Goal: Task Accomplishment & Management: Use online tool/utility

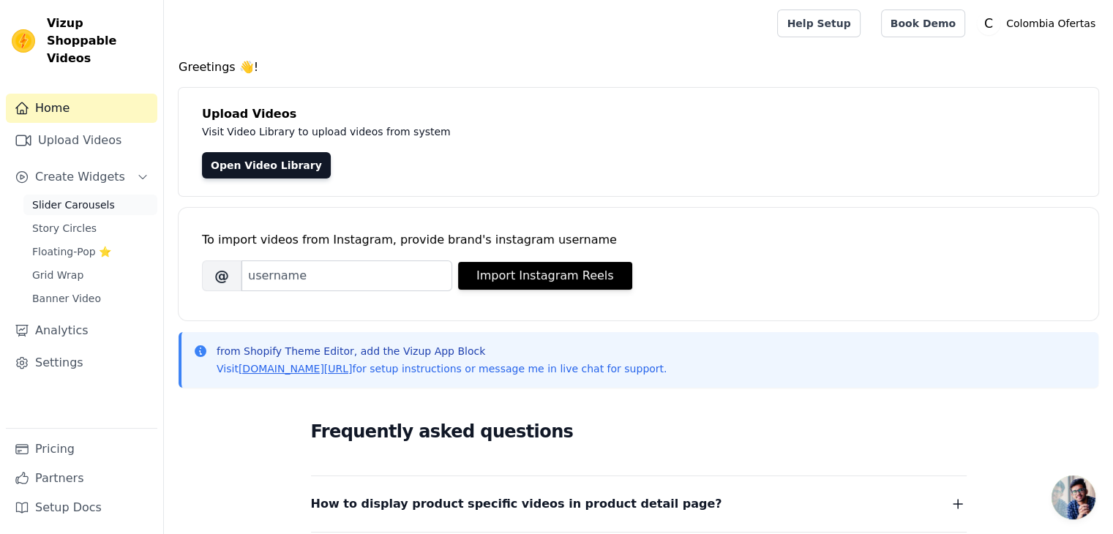
click at [53, 198] on span "Slider Carousels" at bounding box center [73, 205] width 83 height 15
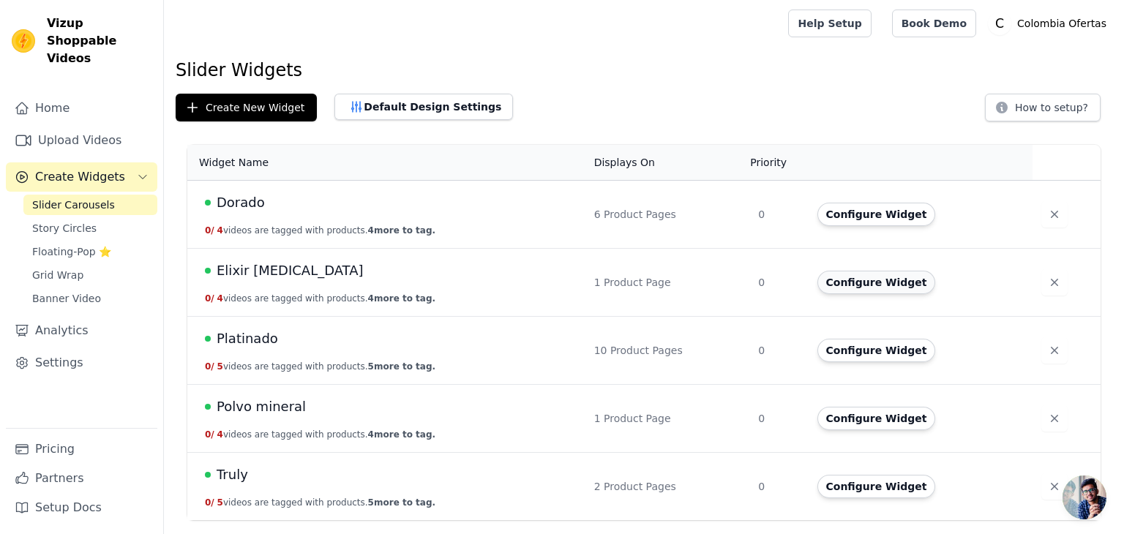
click at [861, 288] on button "Configure Widget" at bounding box center [876, 282] width 119 height 23
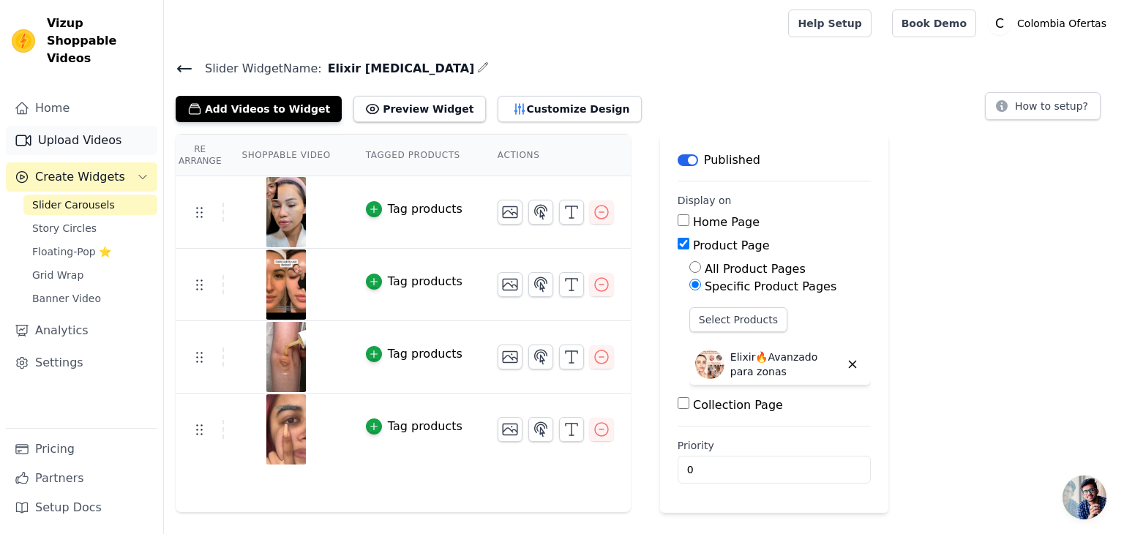
click at [57, 126] on link "Upload Videos" at bounding box center [81, 140] width 151 height 29
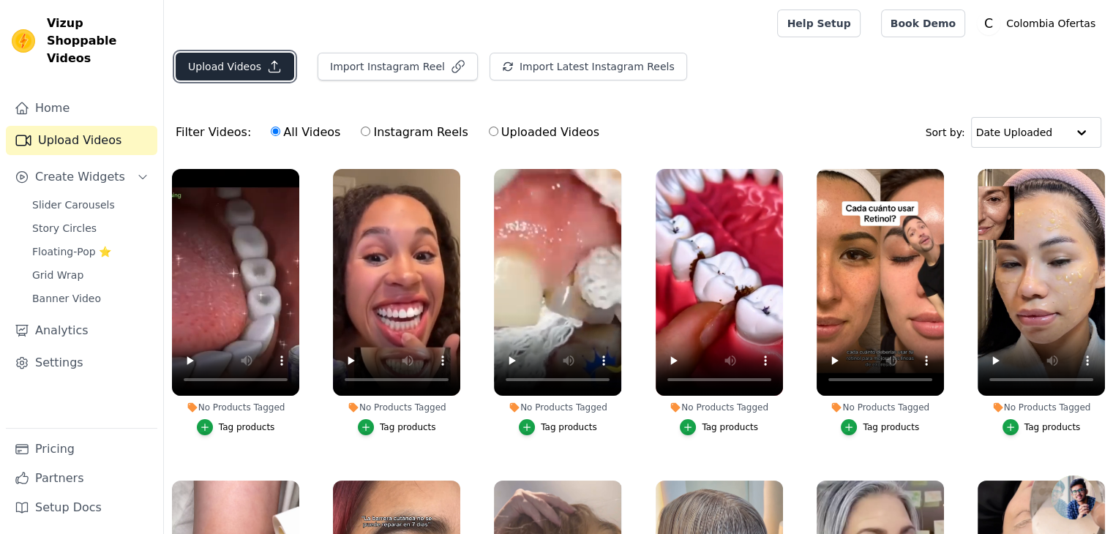
click at [249, 67] on button "Upload Videos" at bounding box center [235, 67] width 119 height 28
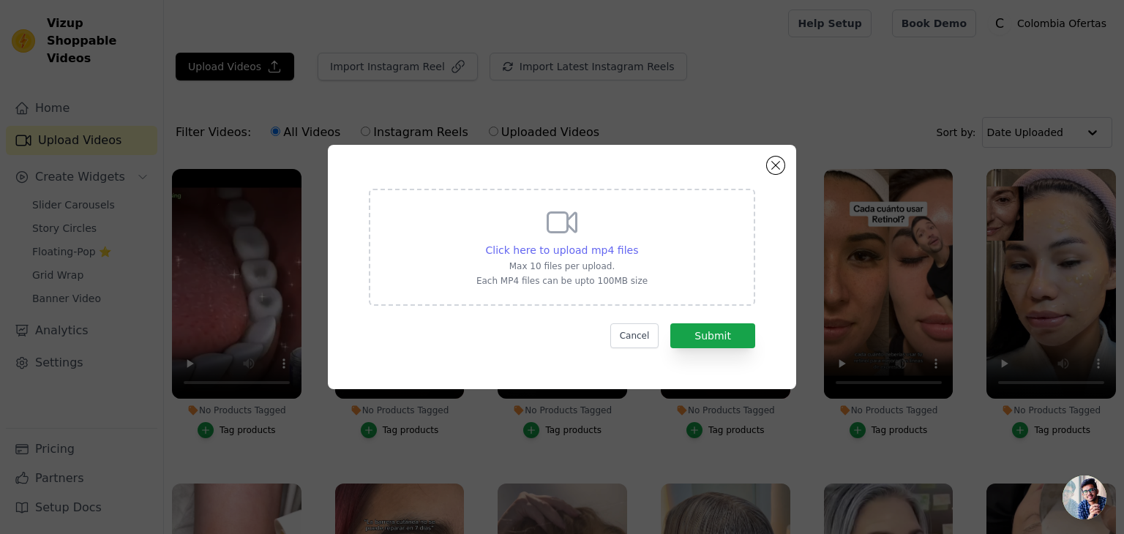
click at [626, 249] on span "Click here to upload mp4 files" at bounding box center [562, 250] width 153 height 12
click at [637, 243] on input "Click here to upload mp4 files Max 10 files per upload. Each MP4 files can be u…" at bounding box center [637, 242] width 1 height 1
type input "C:\fakepath\03.mp4"
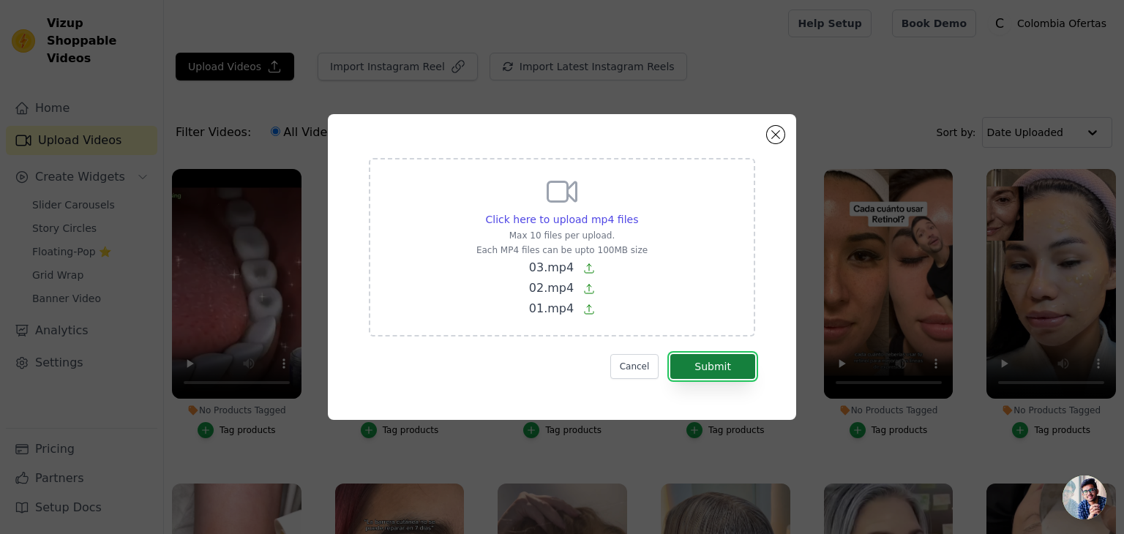
click at [708, 366] on button "Submit" at bounding box center [712, 366] width 85 height 25
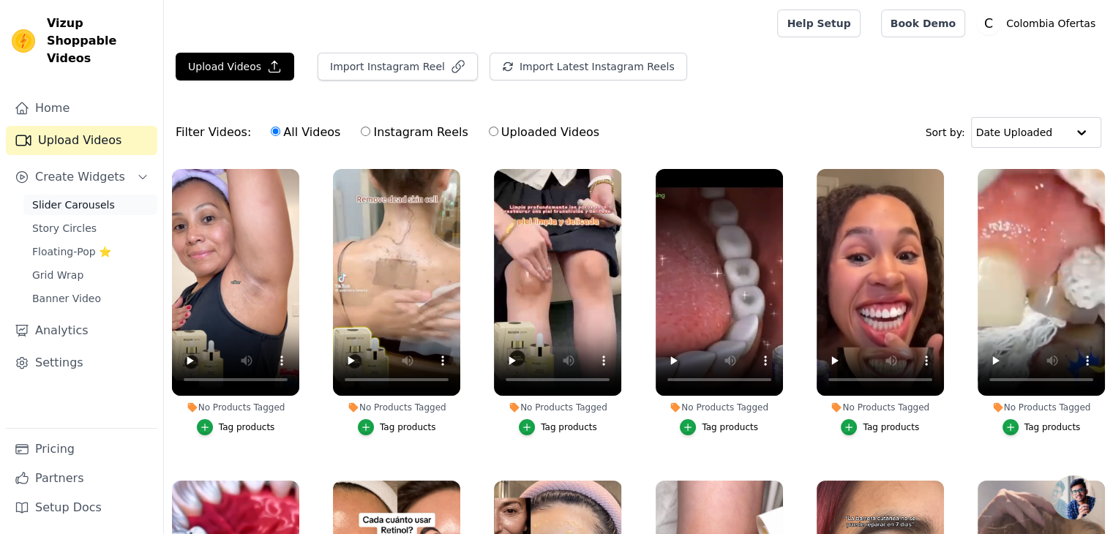
click at [91, 195] on link "Slider Carousels" at bounding box center [90, 205] width 134 height 20
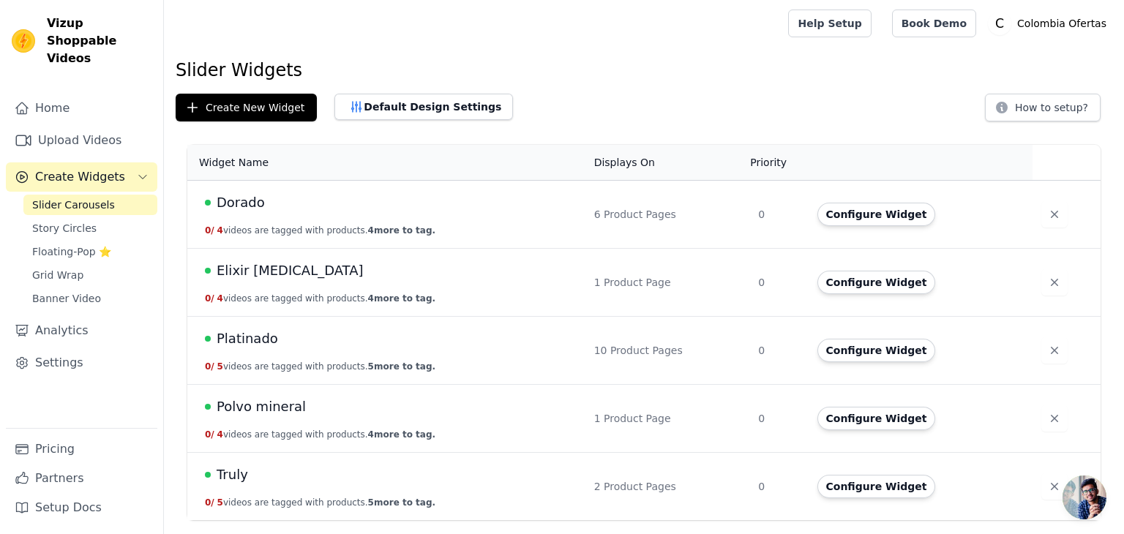
click at [251, 277] on span "Elixir [MEDICAL_DATA]" at bounding box center [290, 270] width 147 height 20
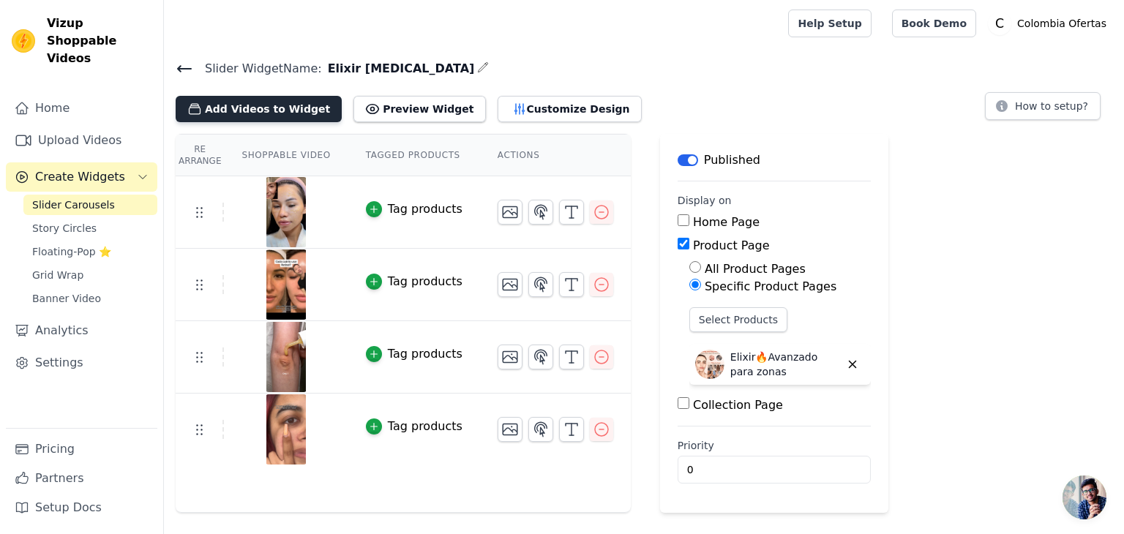
click at [244, 115] on button "Add Videos to Widget" at bounding box center [259, 109] width 166 height 26
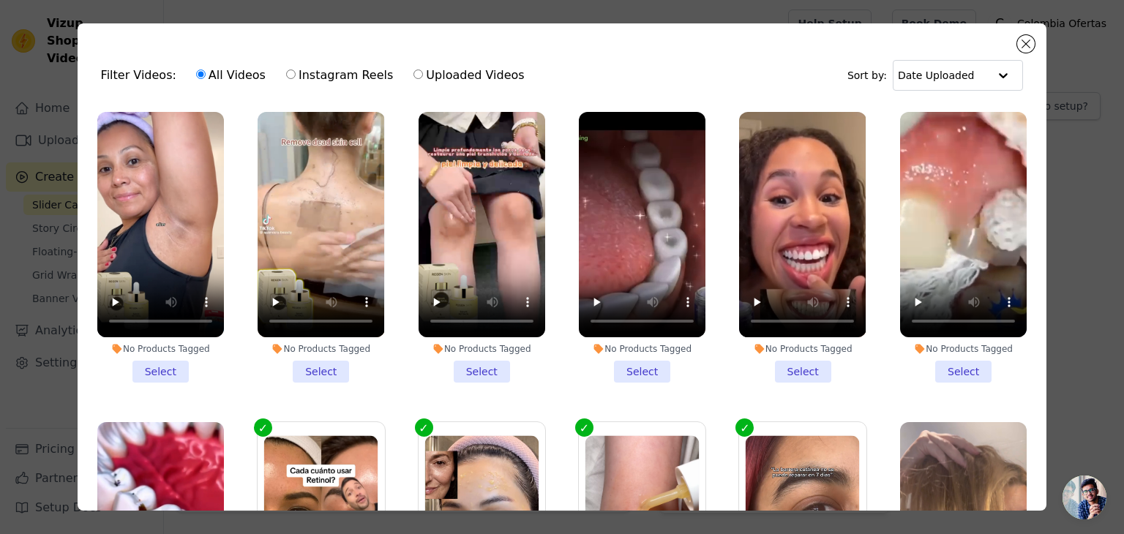
click at [146, 361] on li "No Products Tagged Select" at bounding box center [160, 247] width 127 height 271
click at [0, 0] on input "No Products Tagged Select" at bounding box center [0, 0] width 0 height 0
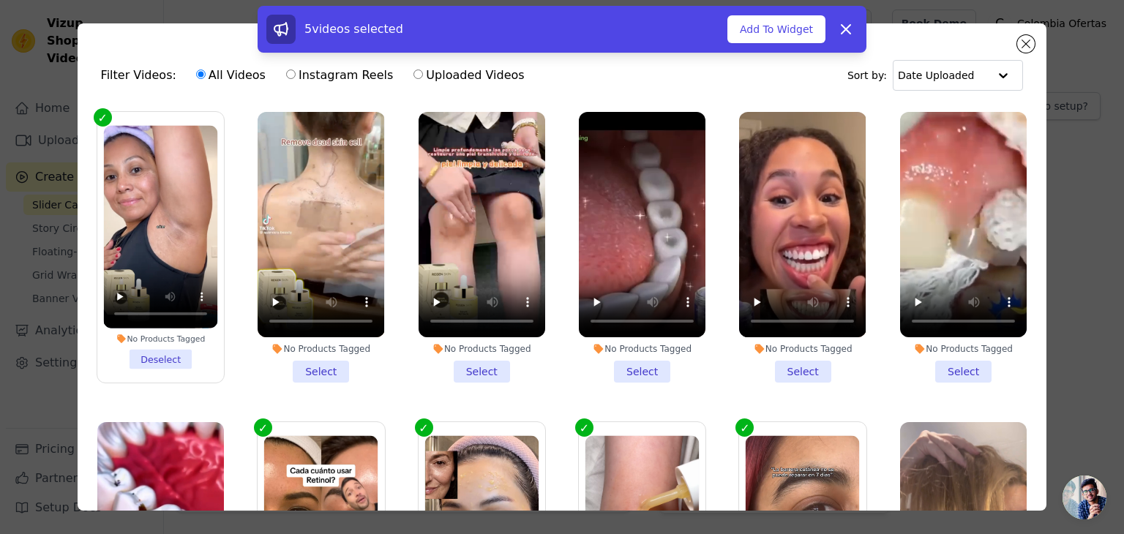
click at [323, 364] on li "No Products Tagged Select" at bounding box center [321, 247] width 127 height 271
click at [0, 0] on input "No Products Tagged Select" at bounding box center [0, 0] width 0 height 0
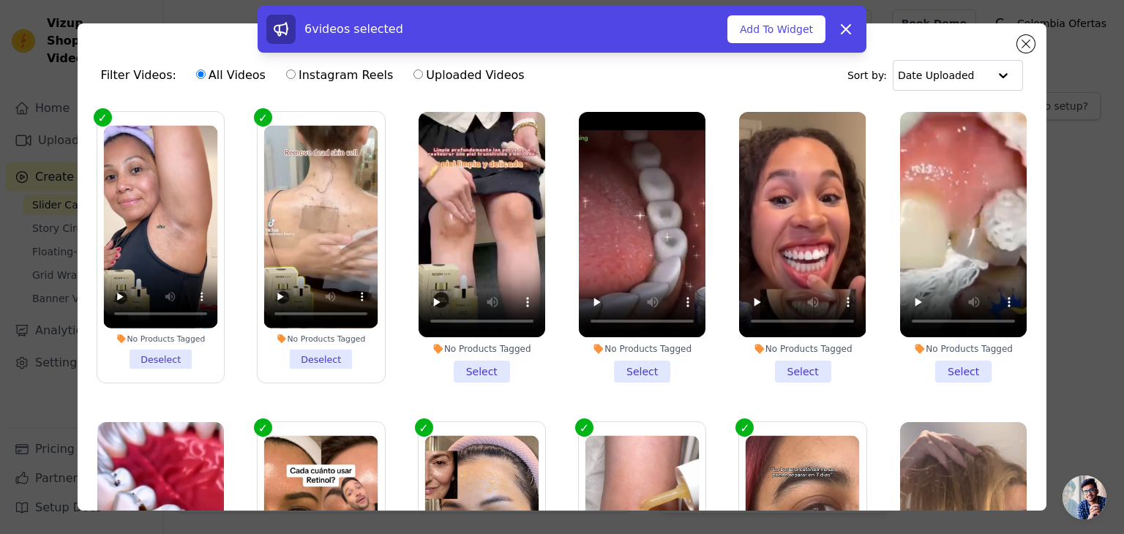
click at [484, 364] on li "No Products Tagged Select" at bounding box center [482, 247] width 127 height 271
click at [0, 0] on input "No Products Tagged Select" at bounding box center [0, 0] width 0 height 0
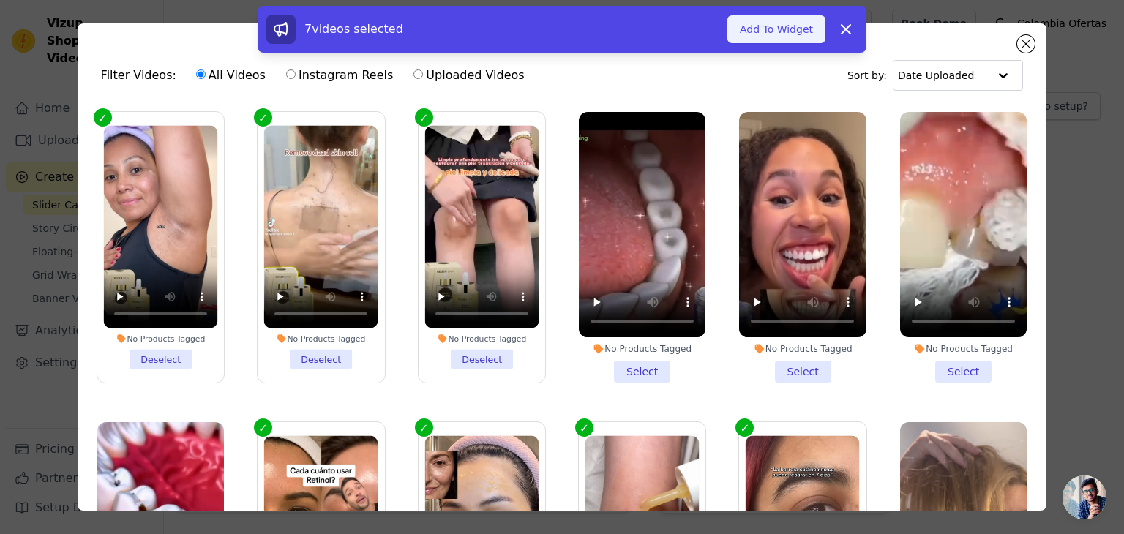
click at [789, 33] on button "Add To Widget" at bounding box center [776, 29] width 98 height 28
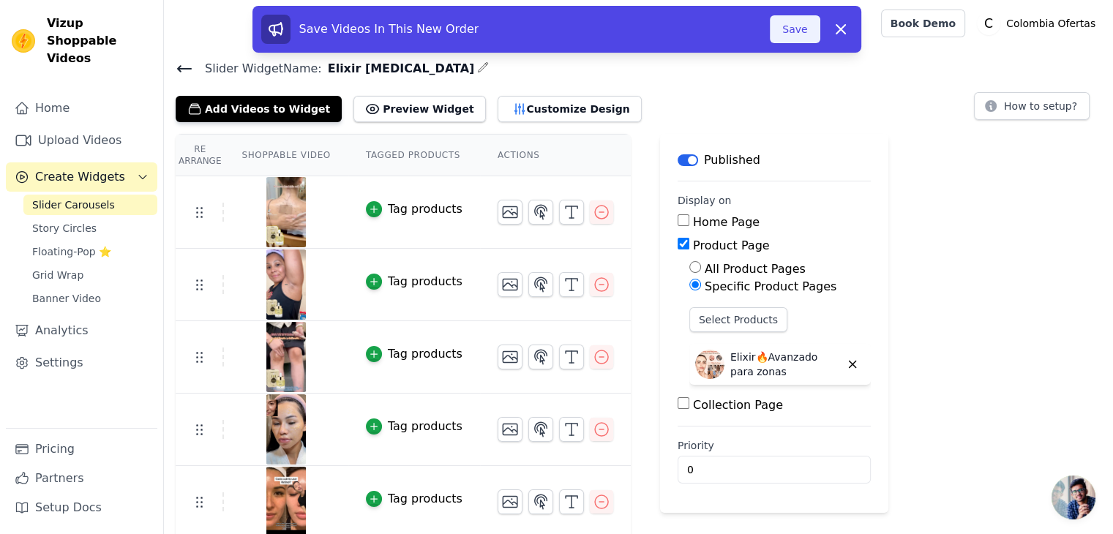
click at [793, 30] on button "Save" at bounding box center [795, 29] width 50 height 28
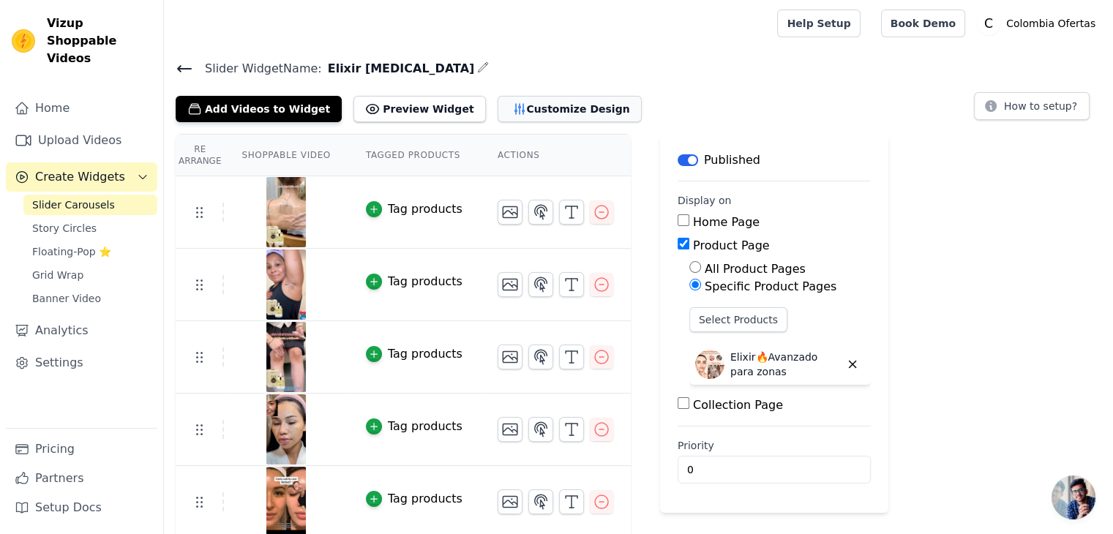
click at [512, 106] on button "Customize Design" at bounding box center [570, 109] width 144 height 26
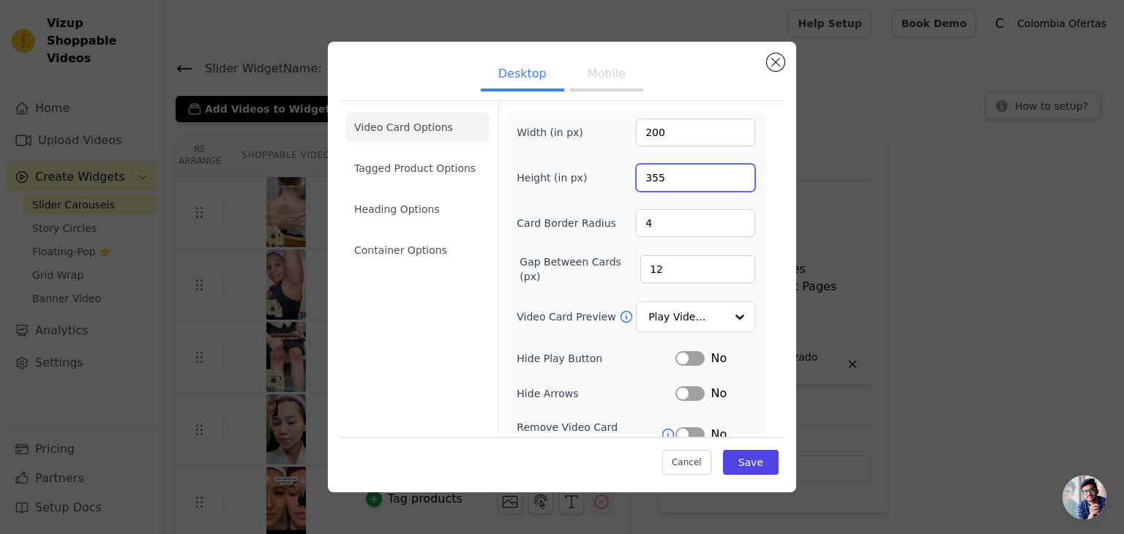
click at [644, 176] on input "355" at bounding box center [695, 178] width 119 height 28
click at [604, 87] on button "Mobile" at bounding box center [606, 75] width 73 height 32
click at [648, 173] on input "250" at bounding box center [695, 178] width 119 height 28
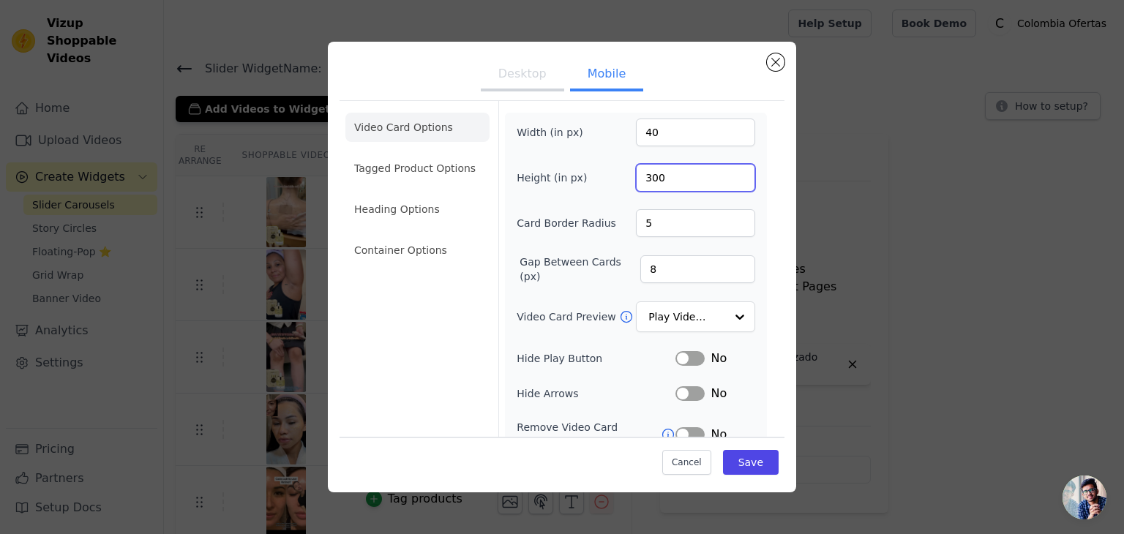
type input "300"
click at [749, 462] on button "Save" at bounding box center [751, 462] width 56 height 25
